Goal: Obtain resource: Download file/media

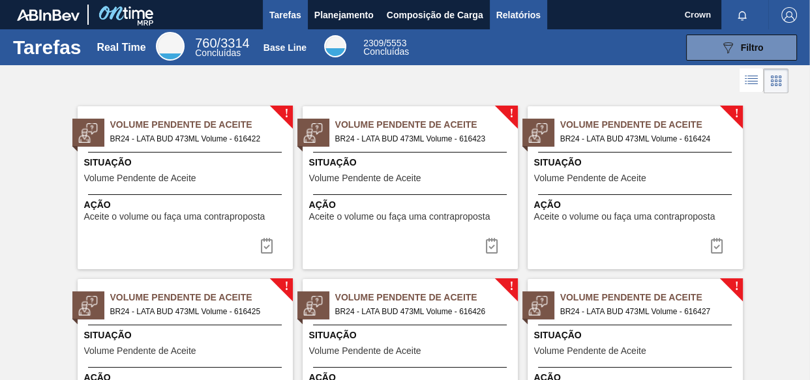
click at [513, 13] on span "Relatórios" at bounding box center [518, 15] width 44 height 16
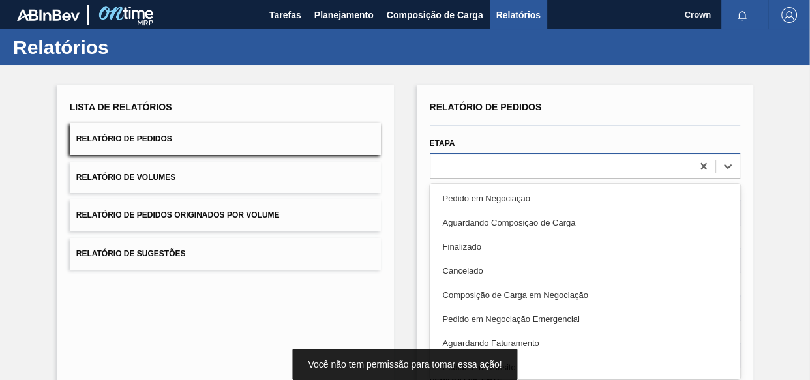
click at [541, 177] on div at bounding box center [585, 165] width 311 height 25
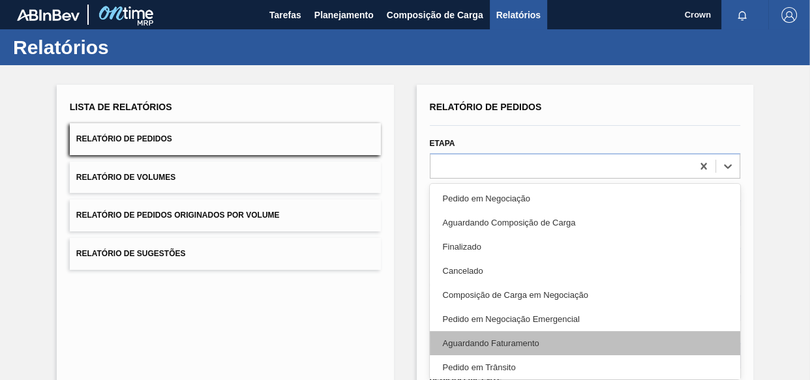
click at [481, 341] on div "Aguardando Faturamento" at bounding box center [585, 343] width 311 height 24
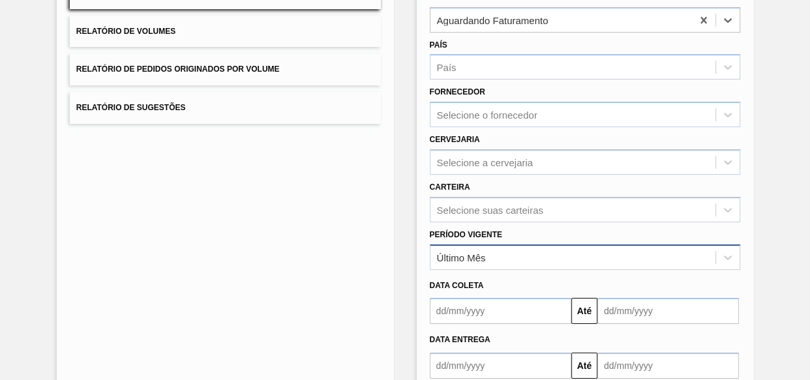
scroll to position [177, 0]
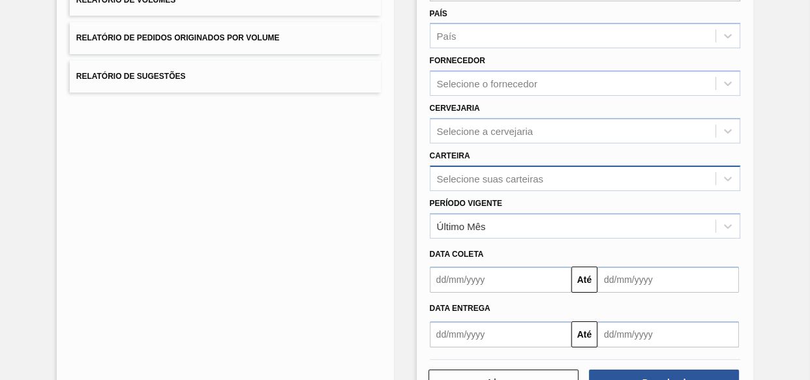
click at [586, 183] on div "Selecione suas carteiras" at bounding box center [585, 178] width 311 height 25
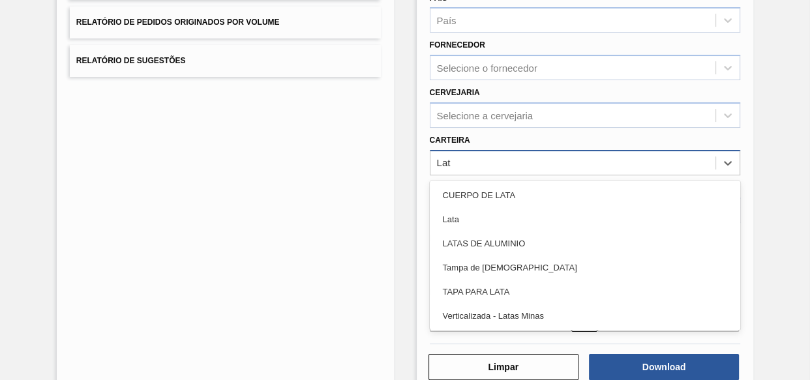
type input "Lata"
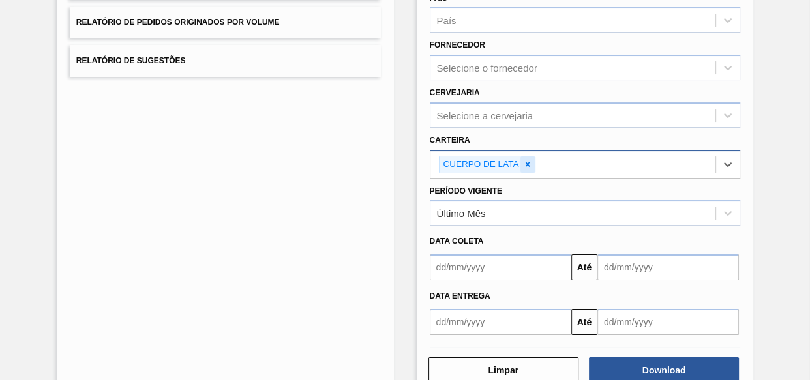
click at [525, 162] on icon at bounding box center [527, 164] width 5 height 5
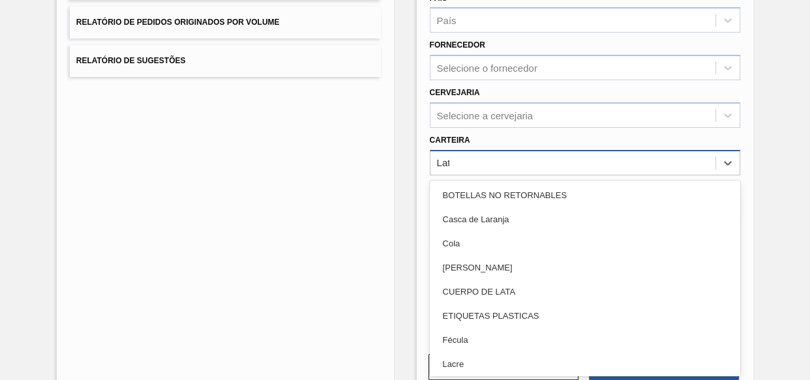
type input "Lata"
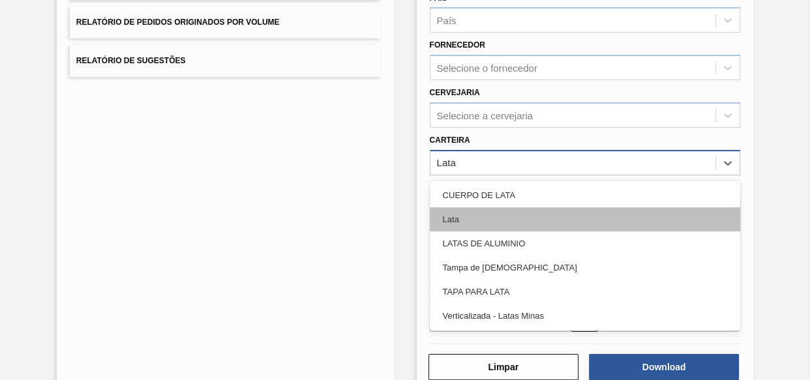
click at [459, 214] on div "Lata" at bounding box center [585, 219] width 311 height 24
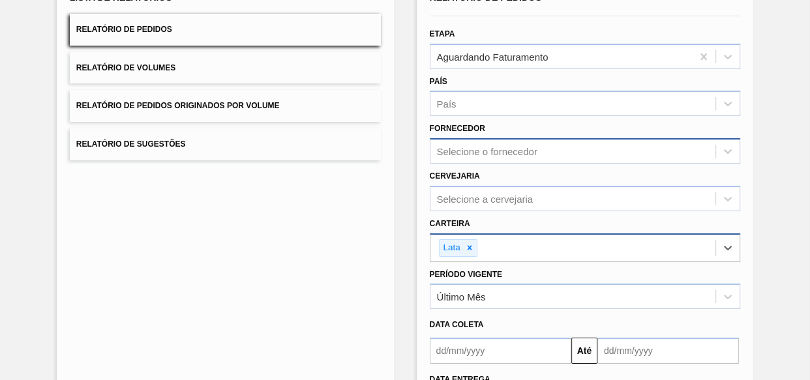
scroll to position [226, 0]
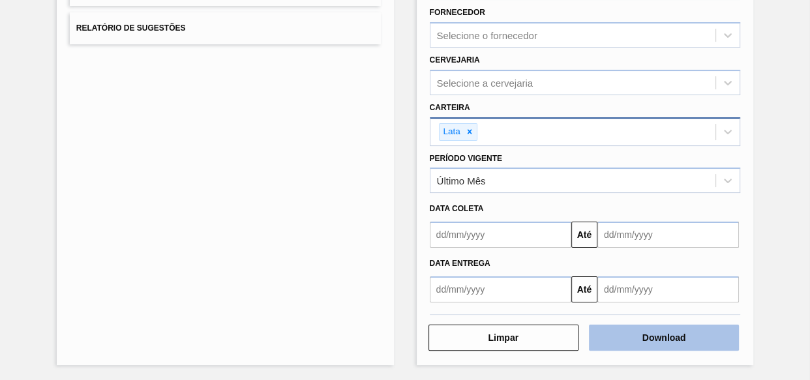
click at [701, 338] on button "Download" at bounding box center [664, 338] width 150 height 26
